Goal: Navigation & Orientation: Find specific page/section

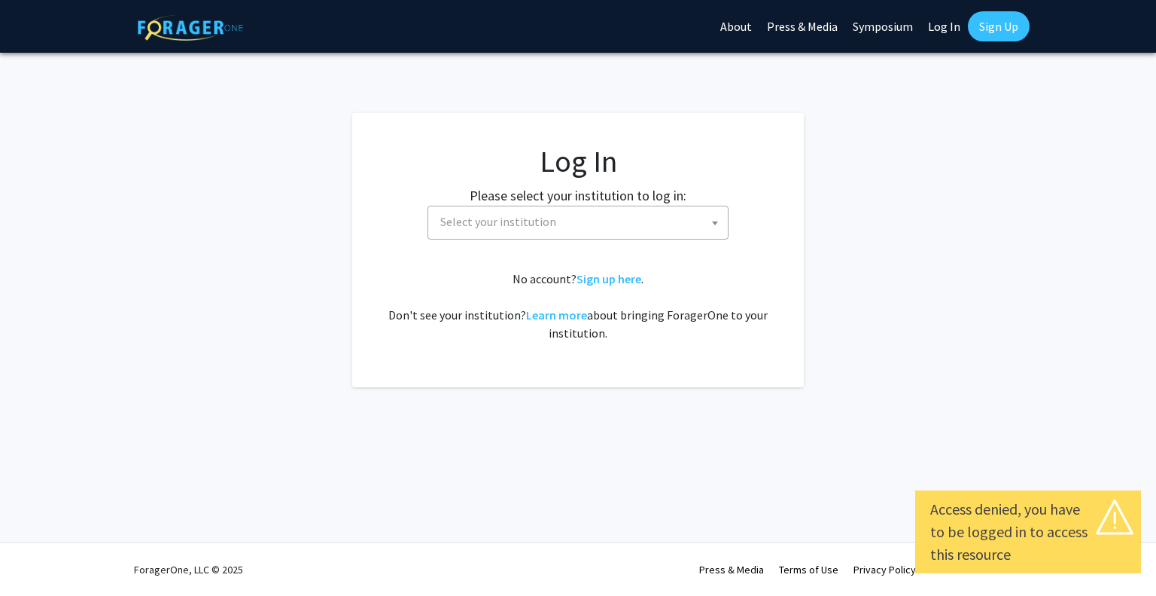
select select
click at [559, 234] on span "Select your institution" at bounding box center [581, 221] width 294 height 31
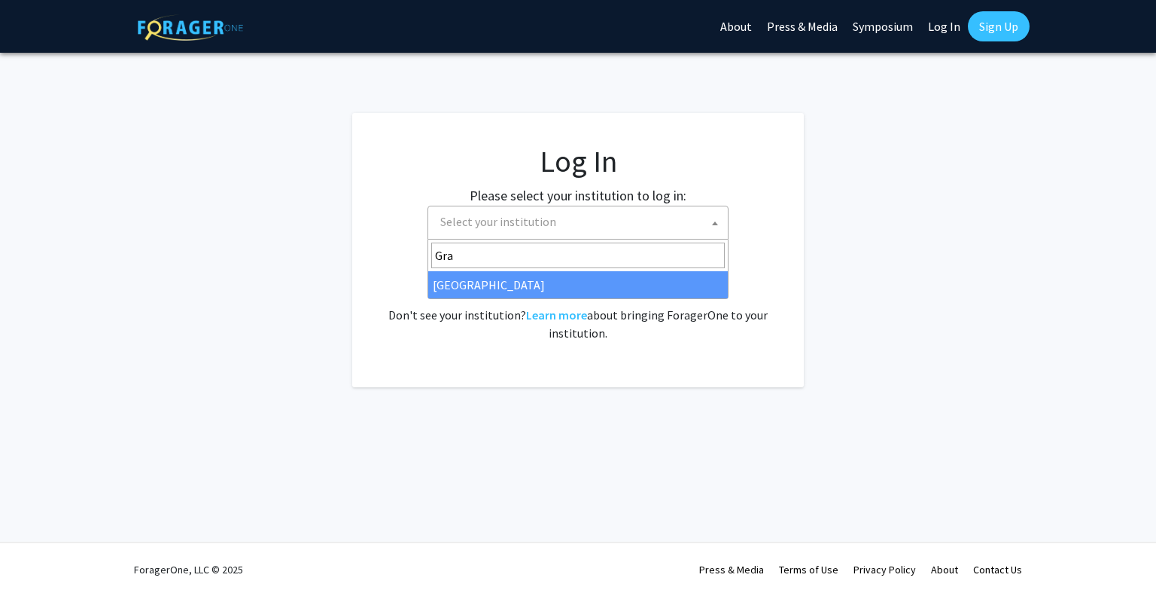
type input "Gra"
select select "23"
